Goal: Task Accomplishment & Management: Manage account settings

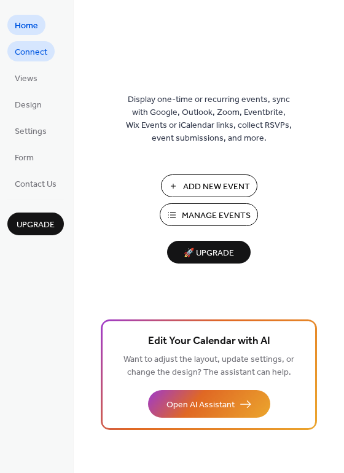
click at [28, 52] on span "Connect" at bounding box center [31, 52] width 33 height 13
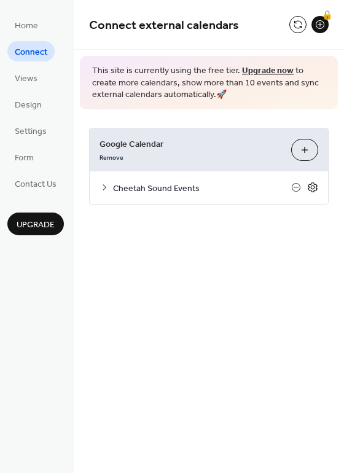
click at [313, 187] on icon at bounding box center [312, 187] width 11 height 11
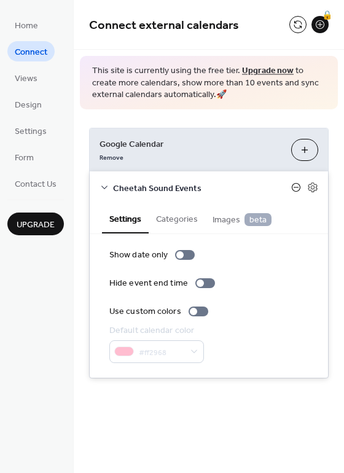
click at [296, 189] on icon at bounding box center [296, 188] width 10 height 10
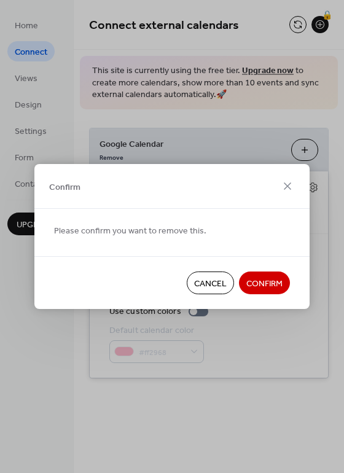
click at [257, 283] on span "Confirm" at bounding box center [264, 284] width 36 height 13
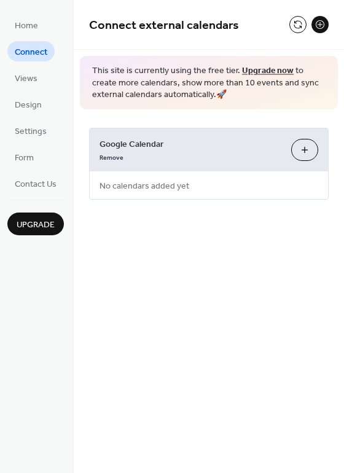
click at [303, 151] on button "Choose Calendars" at bounding box center [304, 150] width 27 height 22
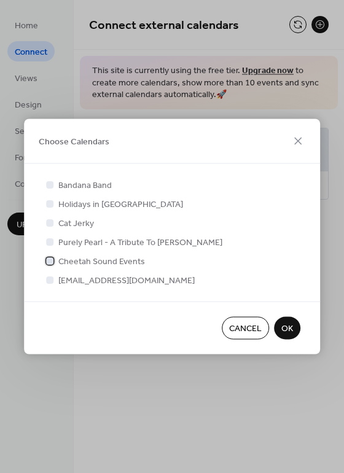
click at [115, 261] on span "Cheetah Sound Events" at bounding box center [101, 262] width 87 height 13
click at [281, 326] on span "OK" at bounding box center [287, 329] width 12 height 13
